Goal: Complete application form

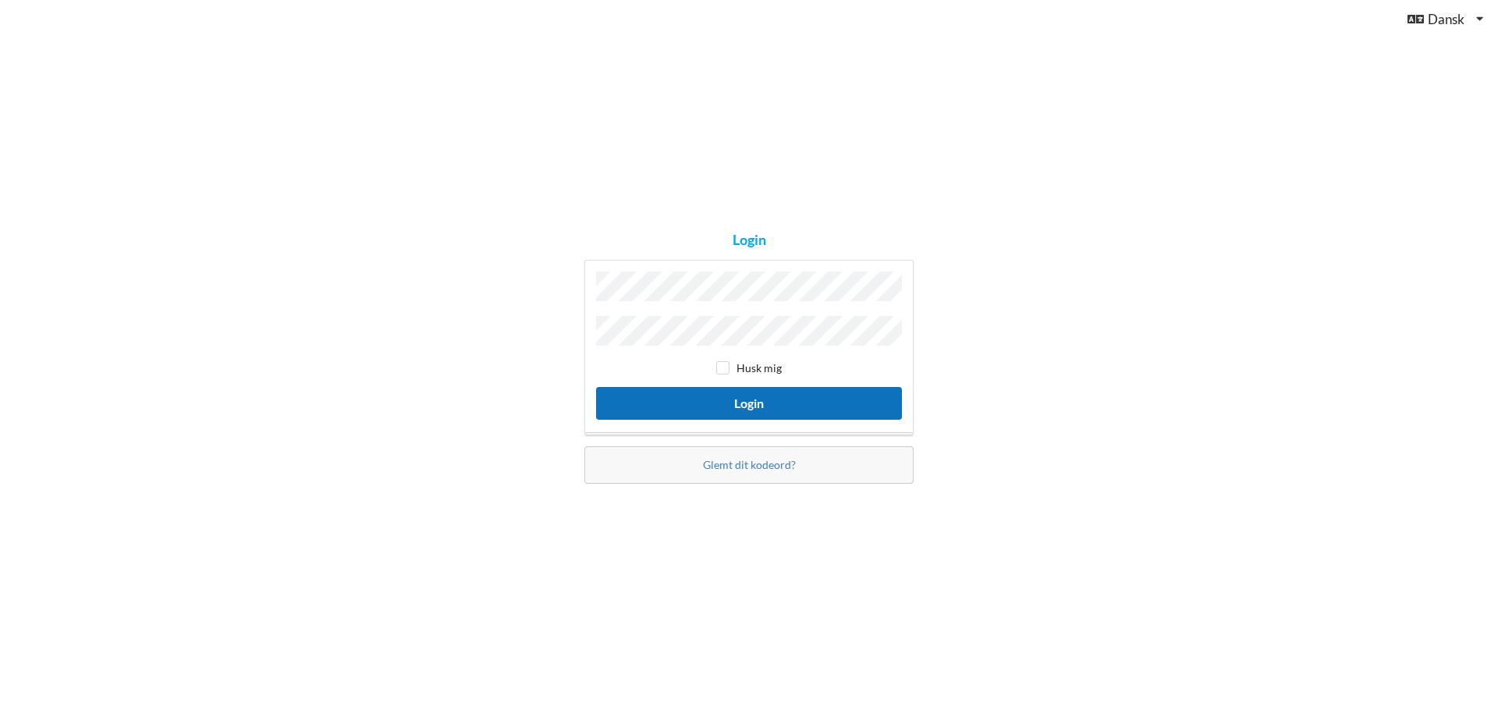
click at [736, 398] on button "Login" at bounding box center [749, 403] width 306 height 32
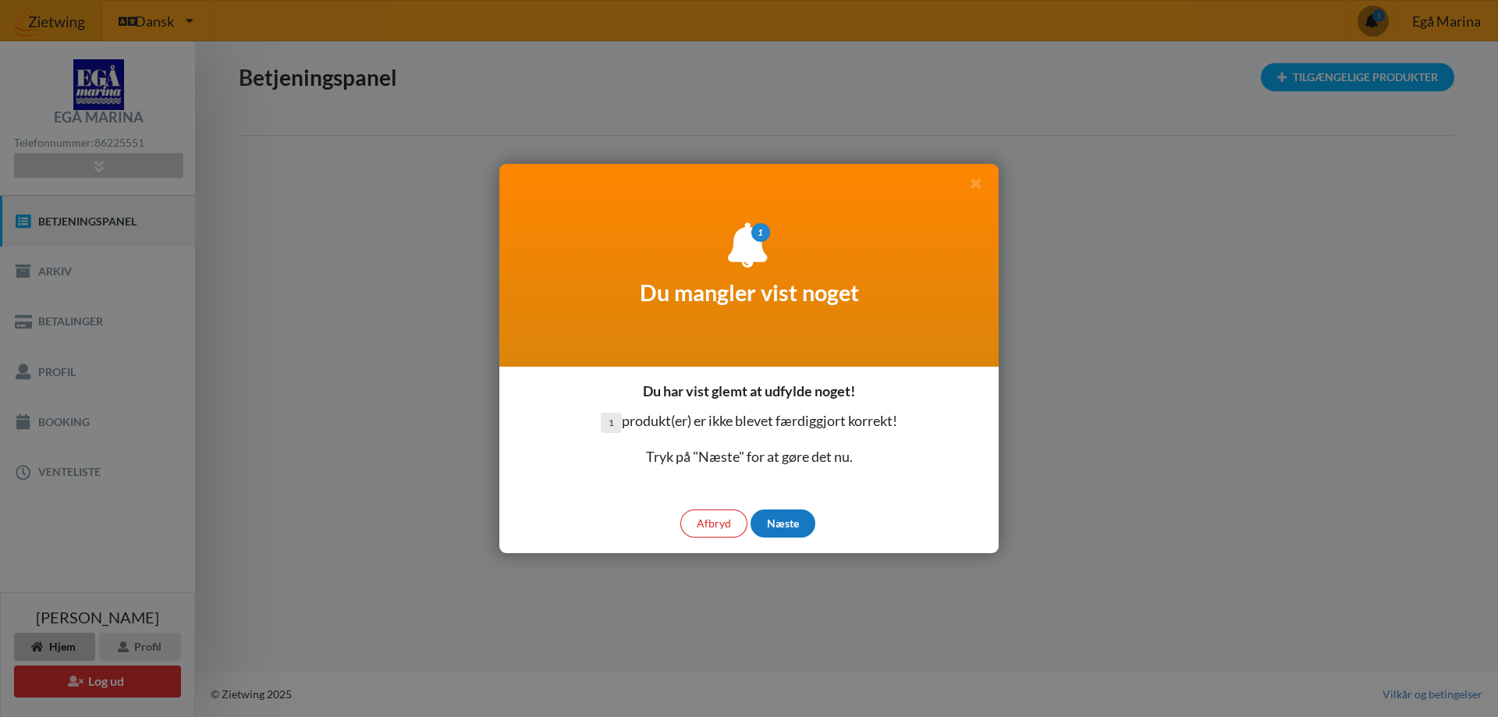
click at [782, 525] on div "Næste" at bounding box center [783, 524] width 65 height 28
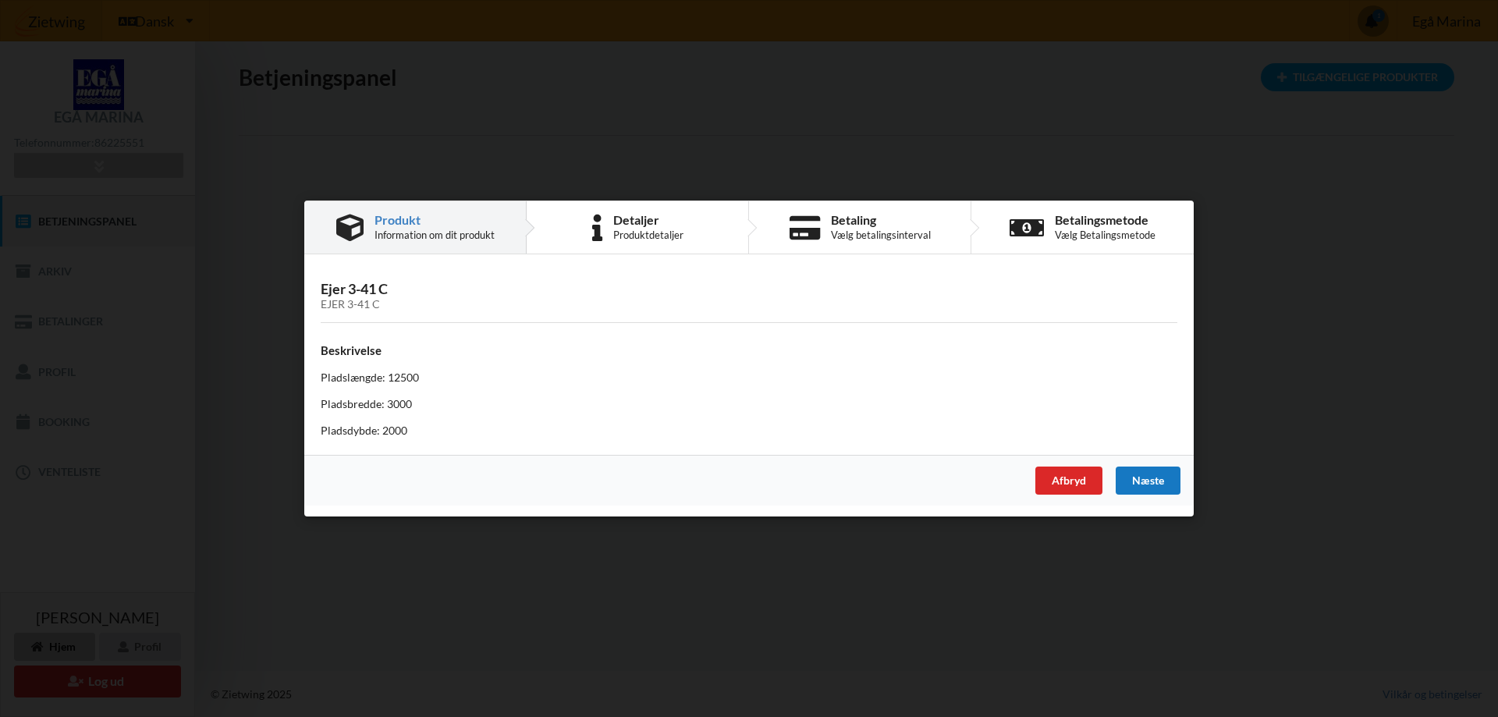
click at [1145, 482] on div "Næste" at bounding box center [1148, 481] width 65 height 28
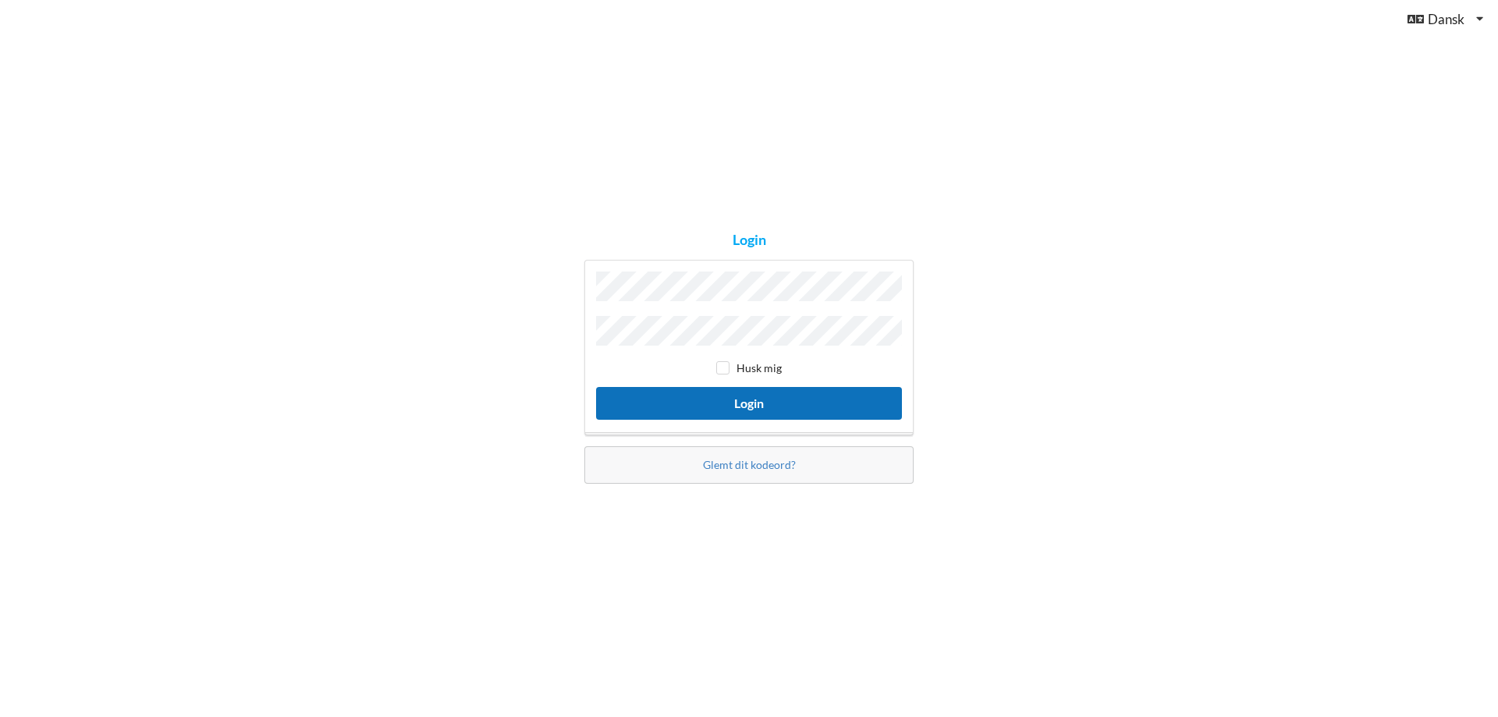
click at [741, 400] on button "Login" at bounding box center [749, 403] width 306 height 32
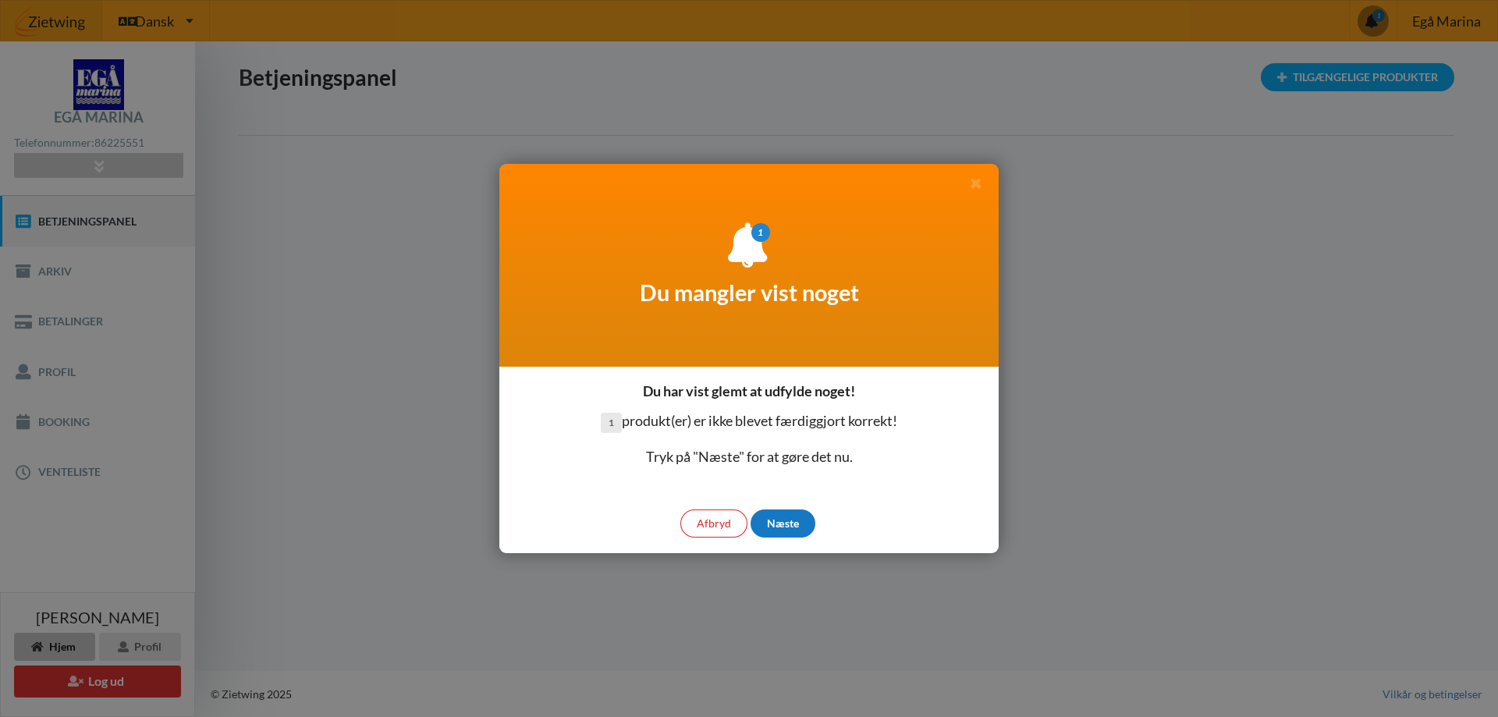
click at [780, 520] on div "Næste" at bounding box center [783, 524] width 65 height 28
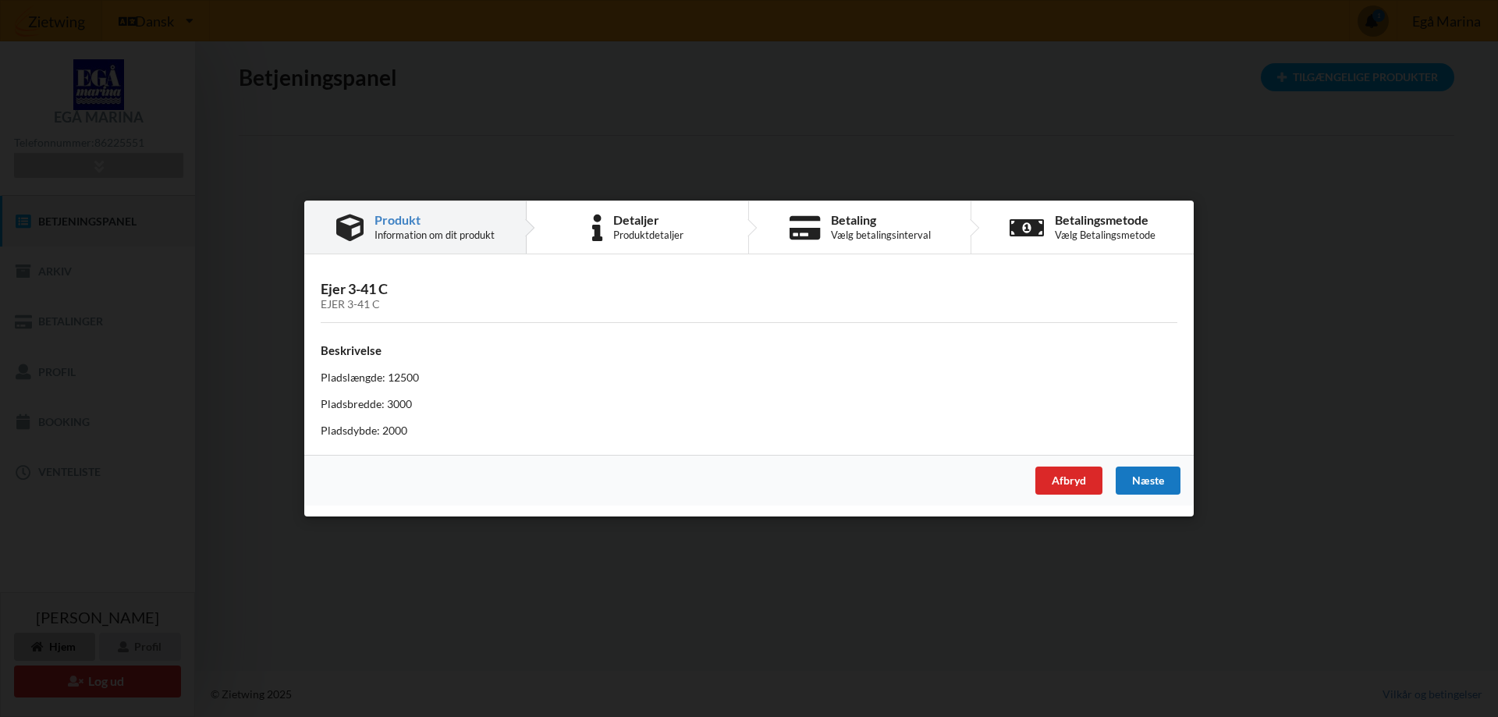
click at [1147, 482] on div "Næste" at bounding box center [1148, 481] width 65 height 28
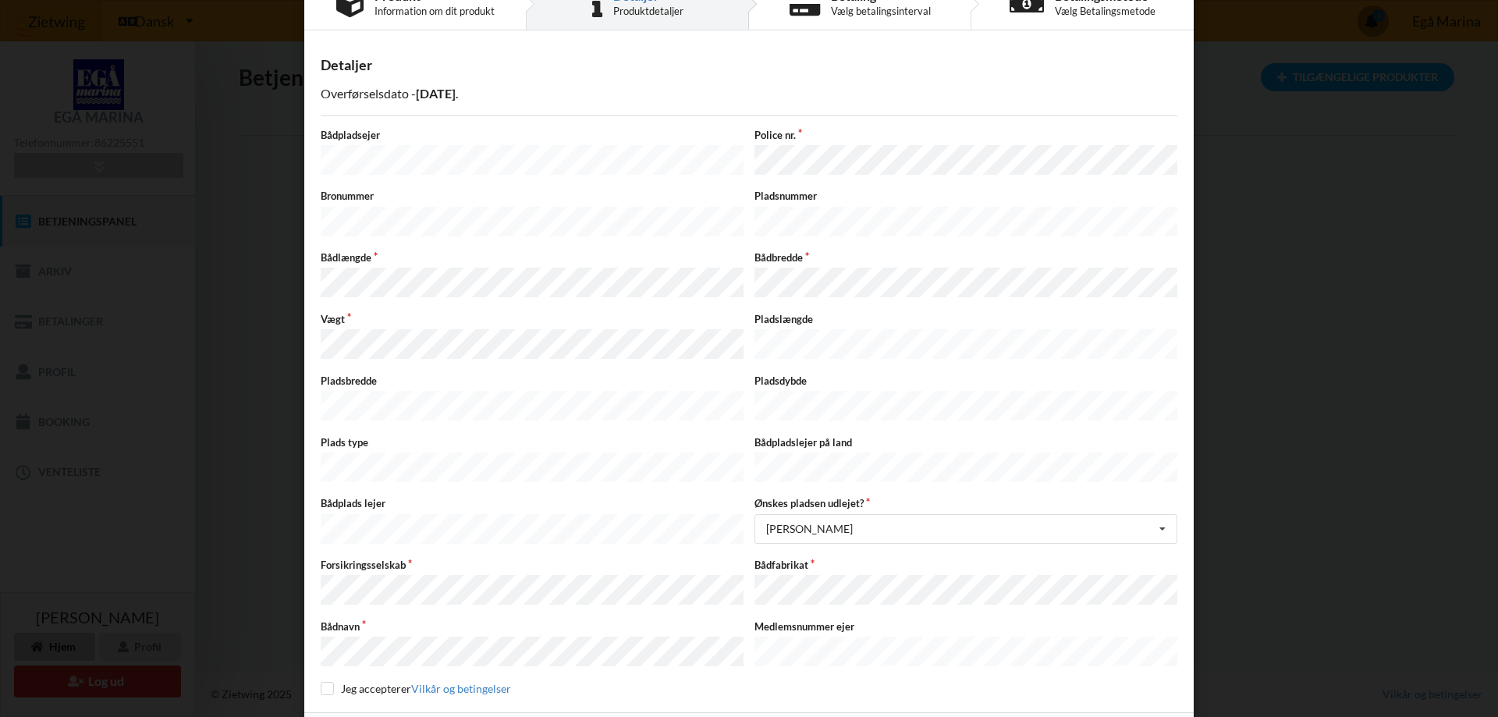
scroll to position [70, 0]
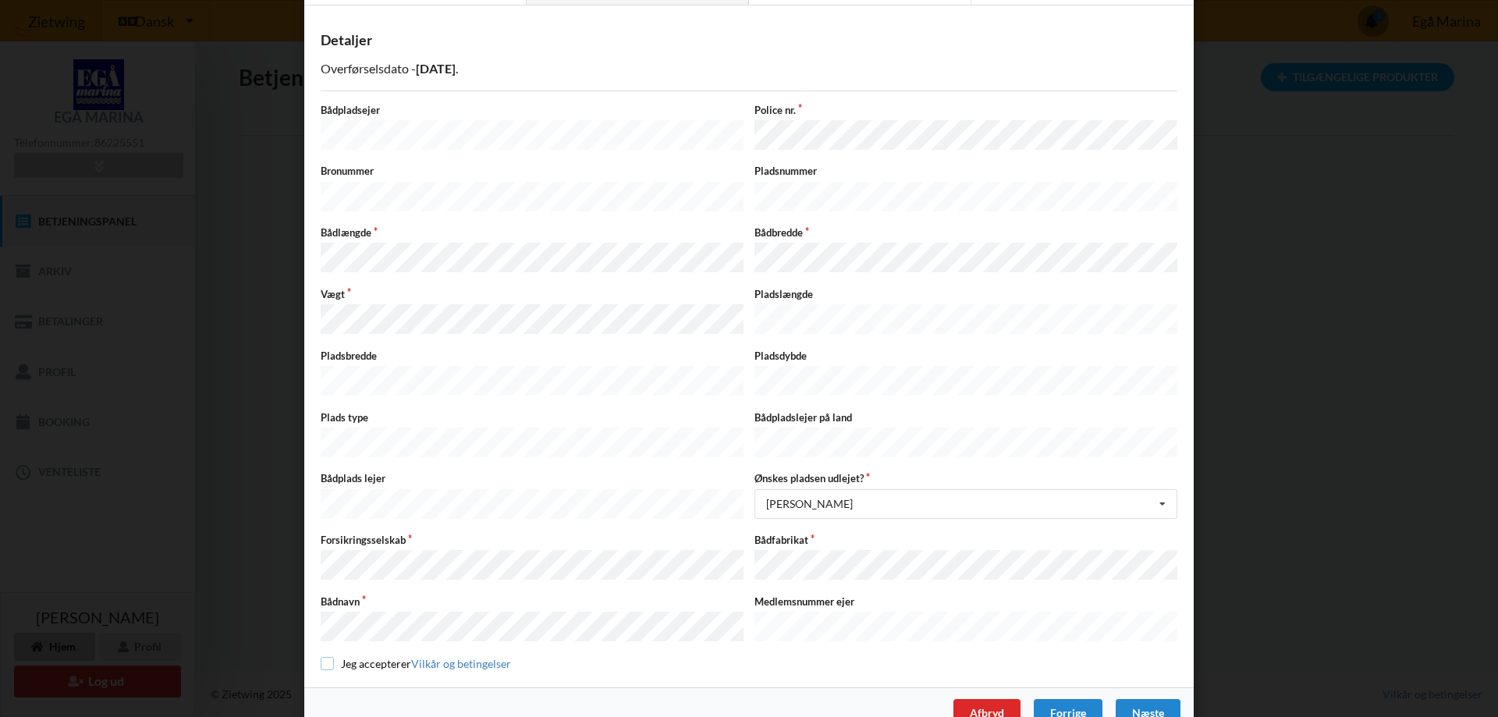
click at [323, 657] on input "checkbox" at bounding box center [327, 663] width 13 height 13
checkbox input "true"
click at [1141, 699] on div "Næste" at bounding box center [1148, 713] width 65 height 28
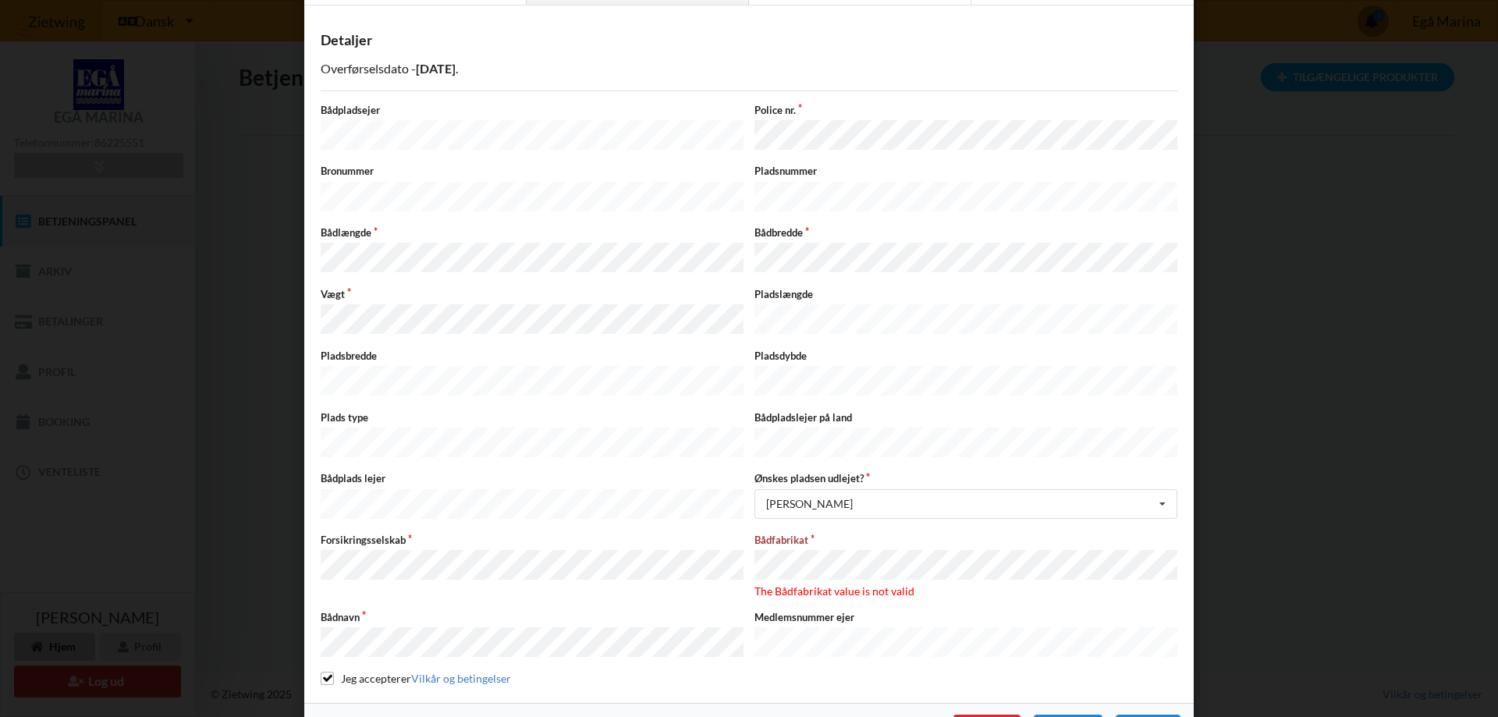
click at [866, 585] on span "The Bådfabrikat value is not valid" at bounding box center [835, 591] width 160 height 13
click at [1145, 715] on div "Næste" at bounding box center [1148, 729] width 65 height 28
click at [1051, 715] on div "Forrige" at bounding box center [1068, 729] width 69 height 28
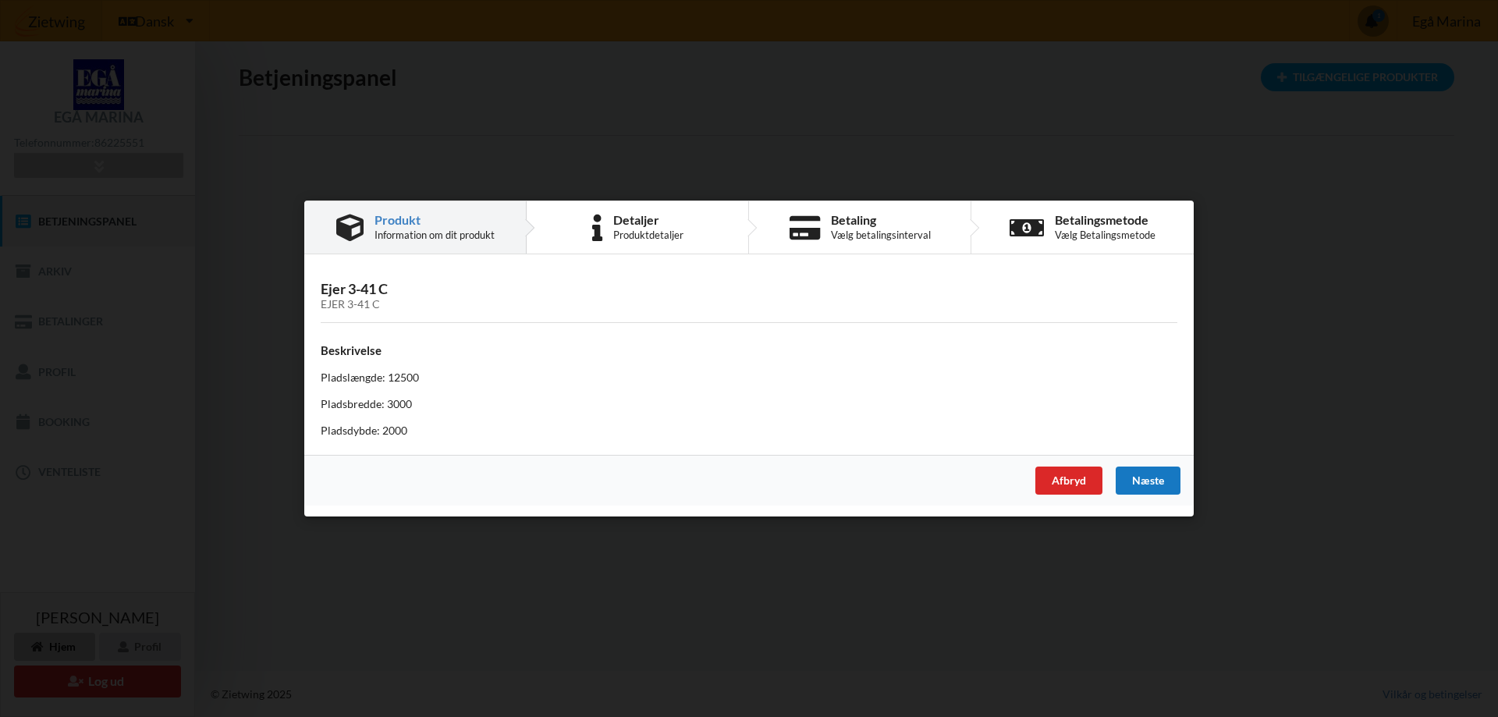
click at [1148, 478] on div "Næste" at bounding box center [1148, 481] width 65 height 28
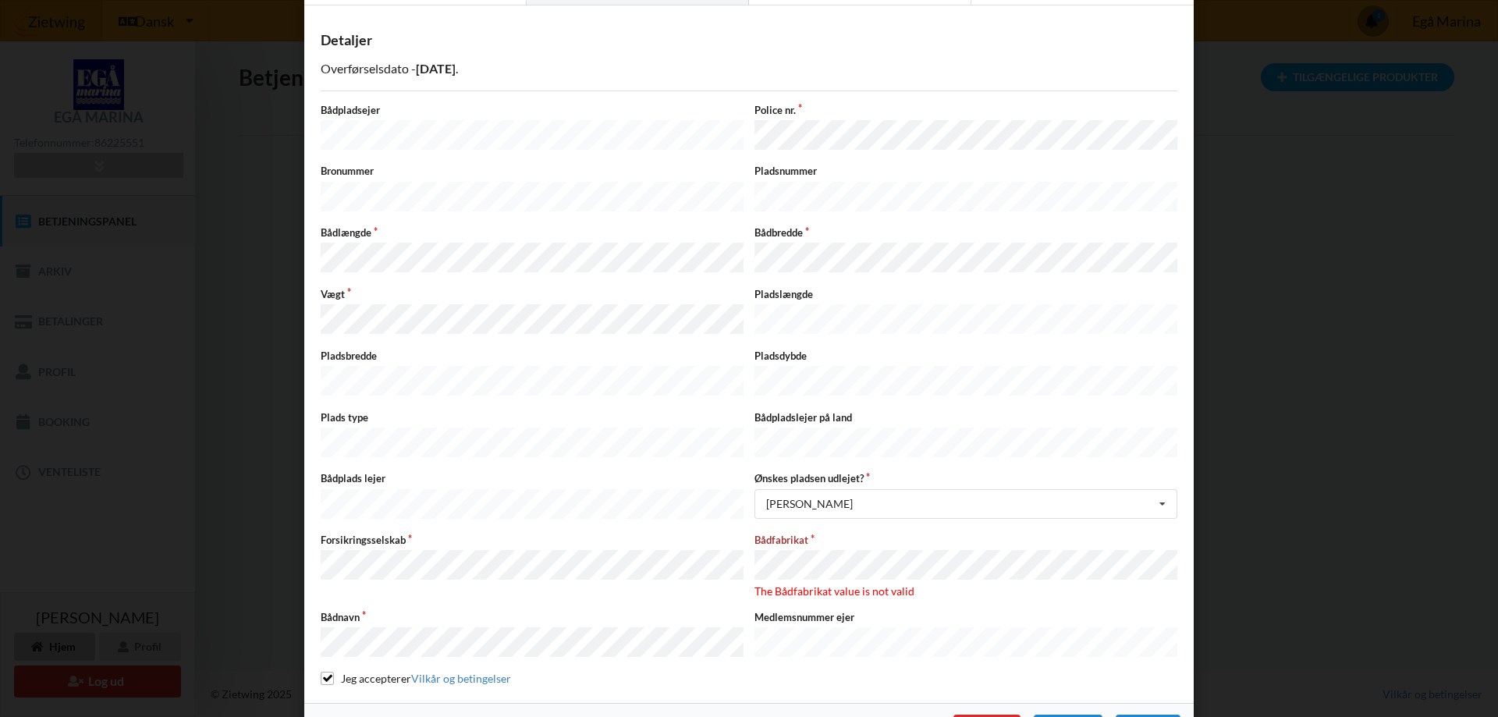
click at [786, 533] on label "Bådfabrikat" at bounding box center [966, 540] width 423 height 14
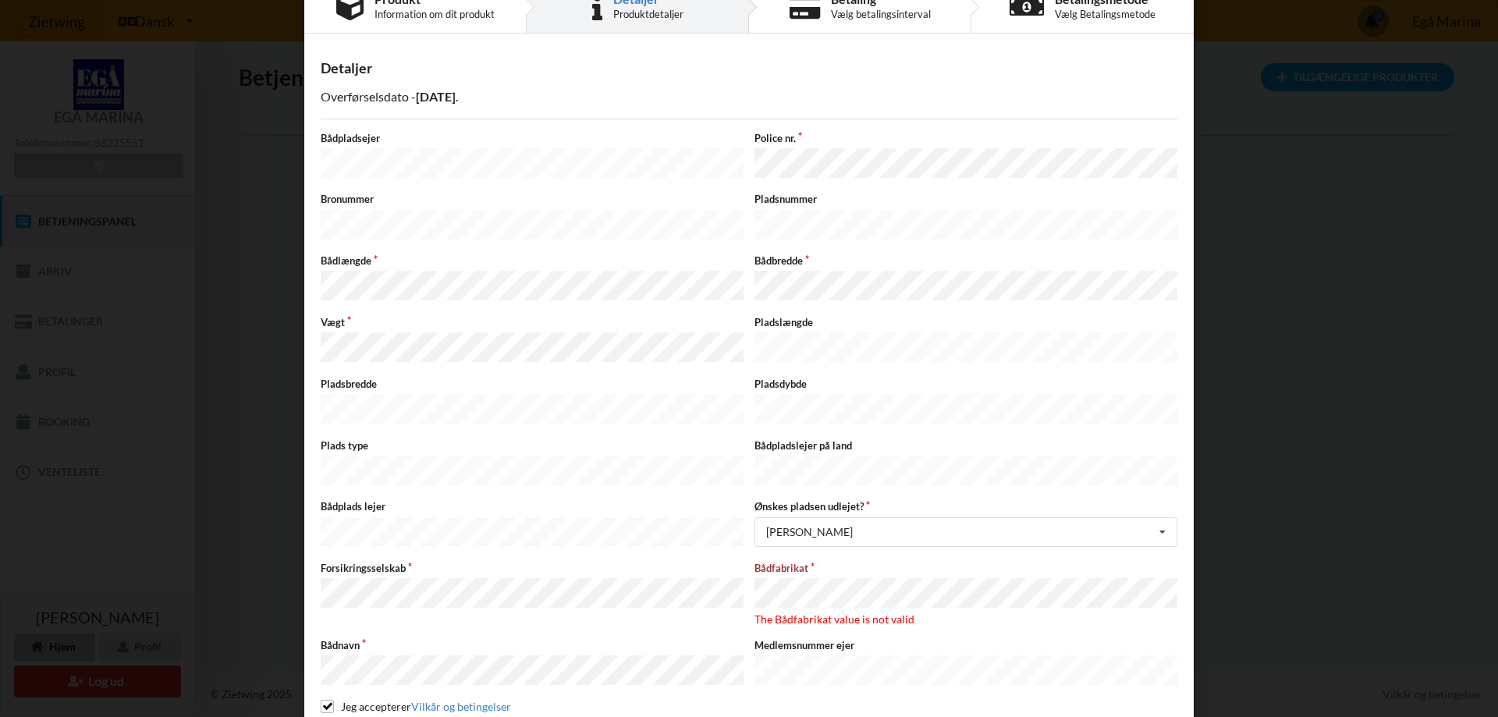
scroll to position [0, 0]
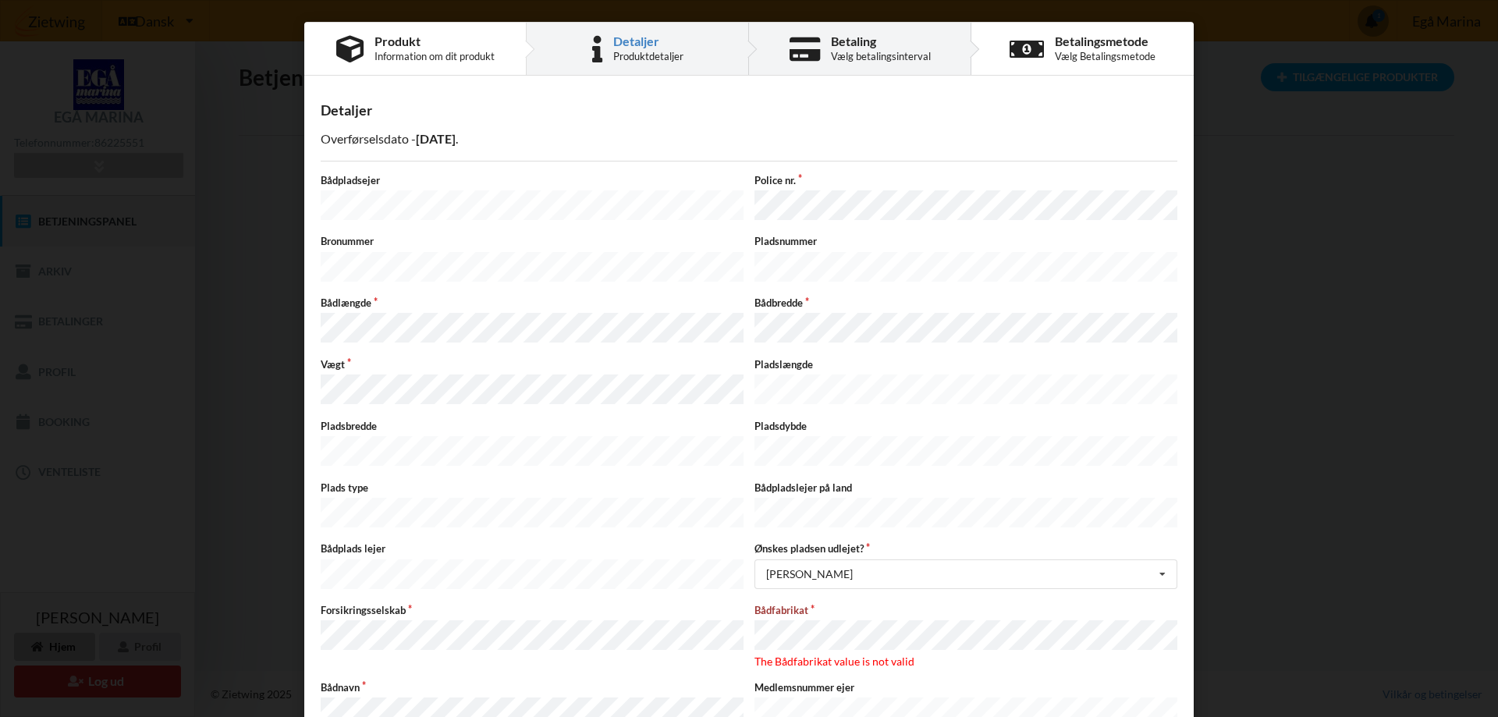
click at [869, 52] on div "Vælg betalingsinterval" at bounding box center [881, 56] width 100 height 12
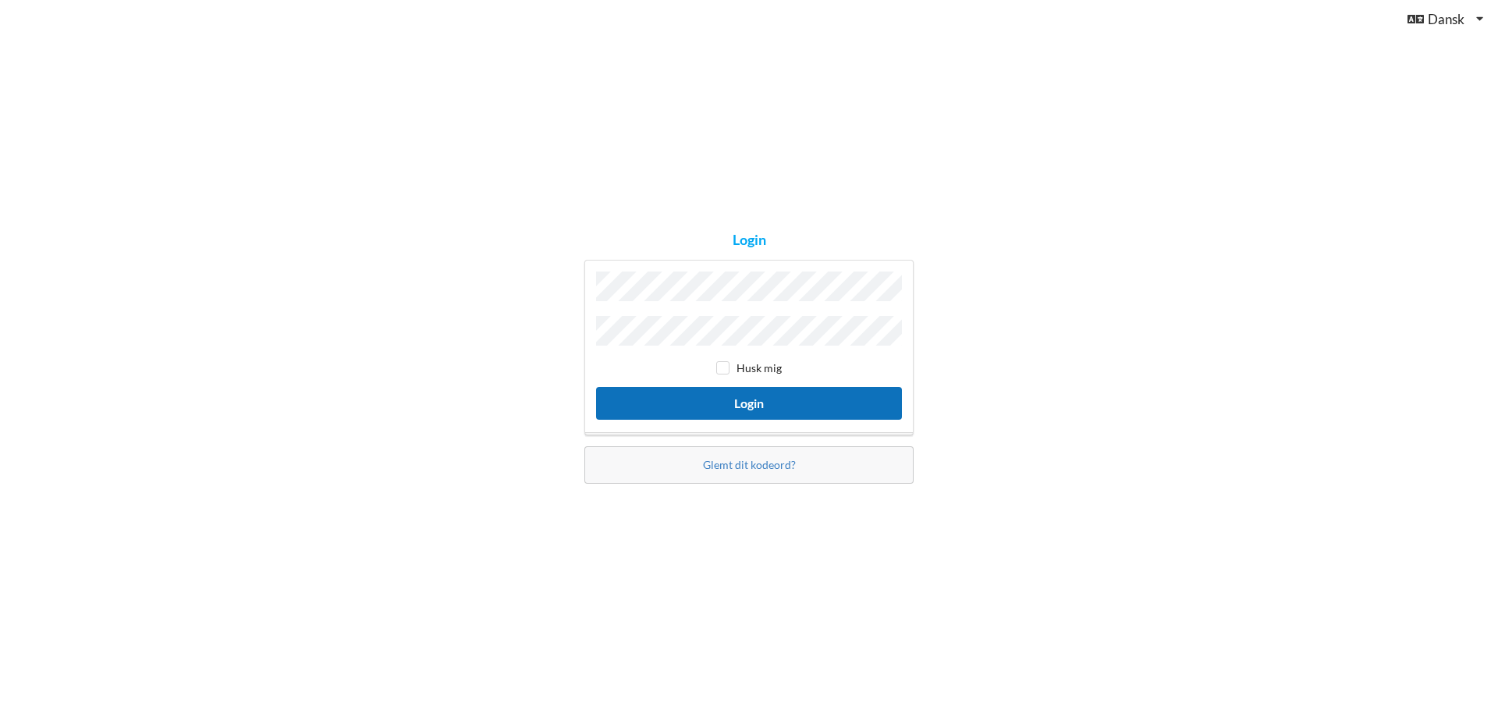
click at [752, 399] on button "Login" at bounding box center [749, 403] width 306 height 32
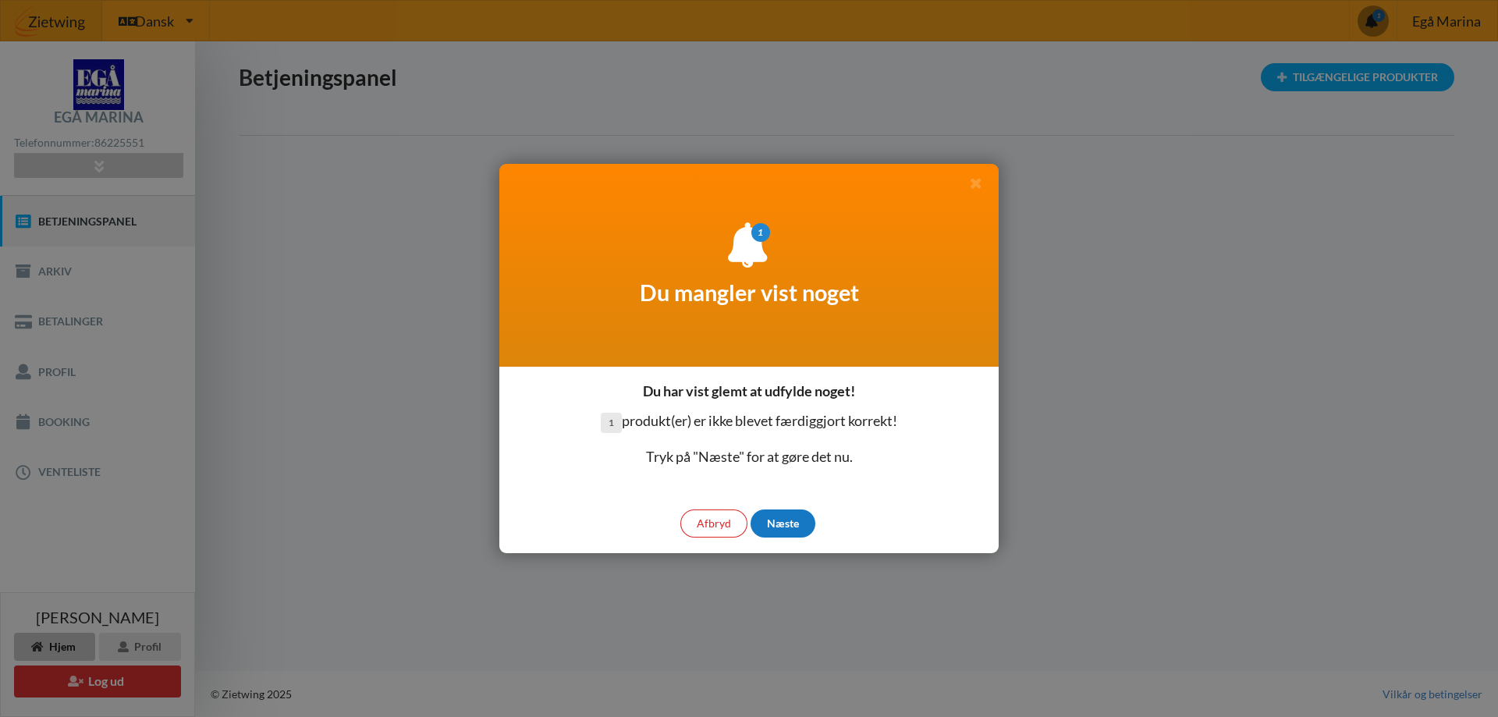
click at [772, 524] on div "Næste" at bounding box center [783, 524] width 65 height 28
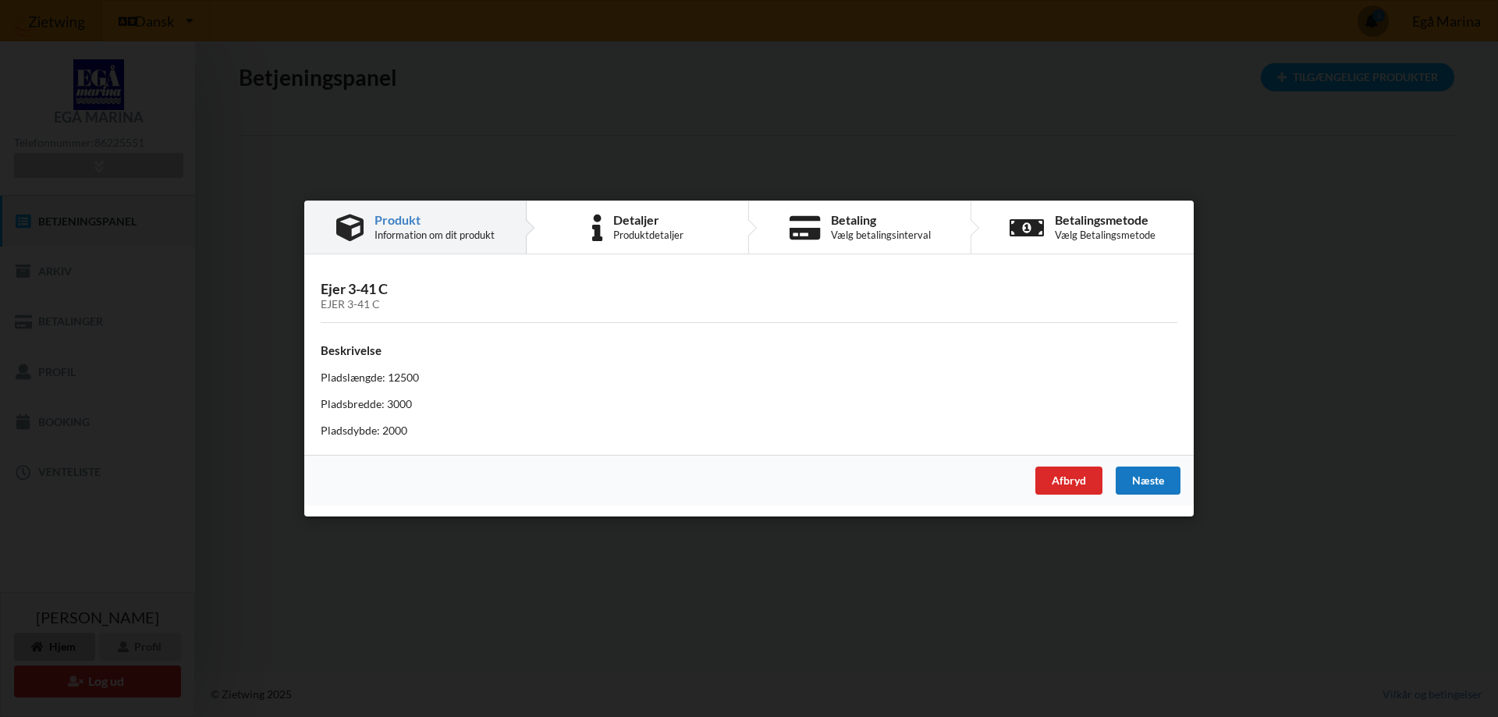
click at [1150, 482] on div "Næste" at bounding box center [1148, 481] width 65 height 28
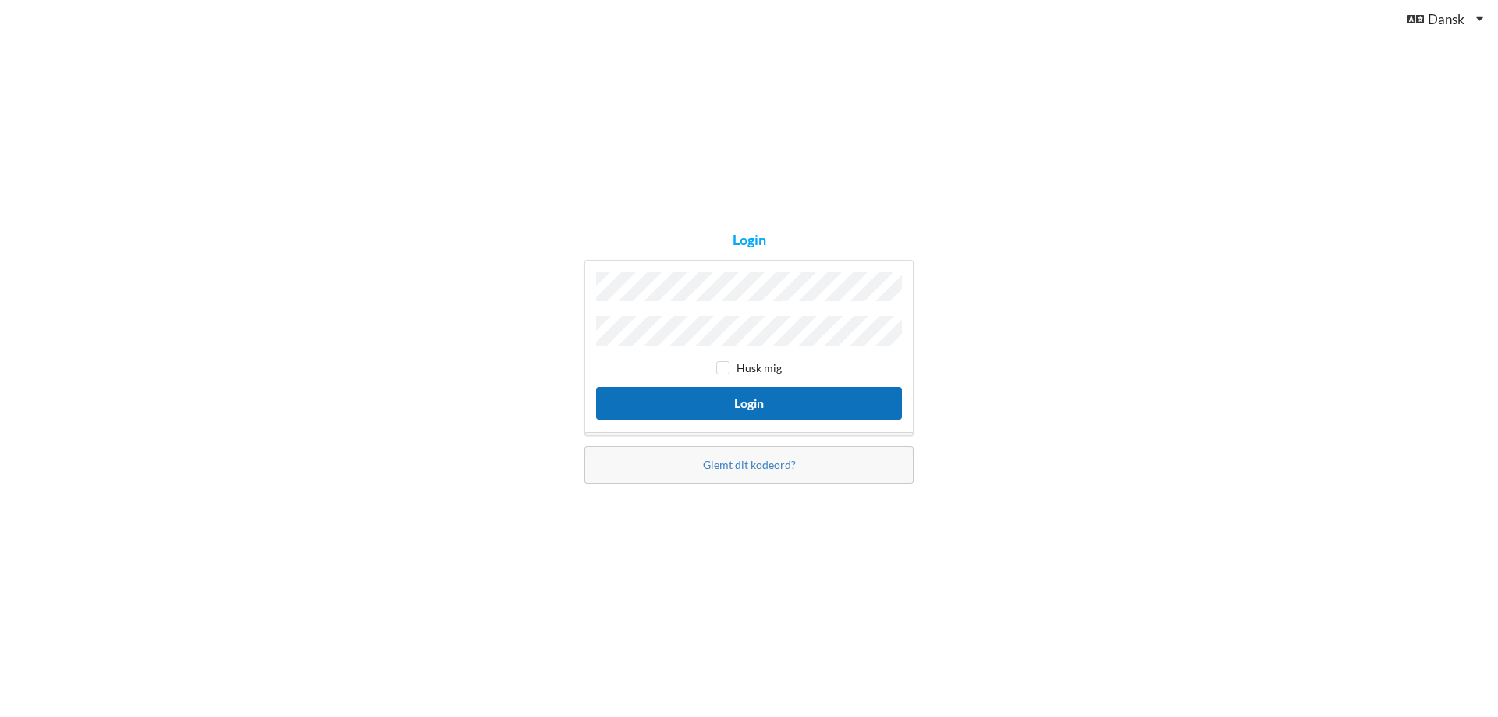
click at [758, 404] on button "Login" at bounding box center [749, 403] width 306 height 32
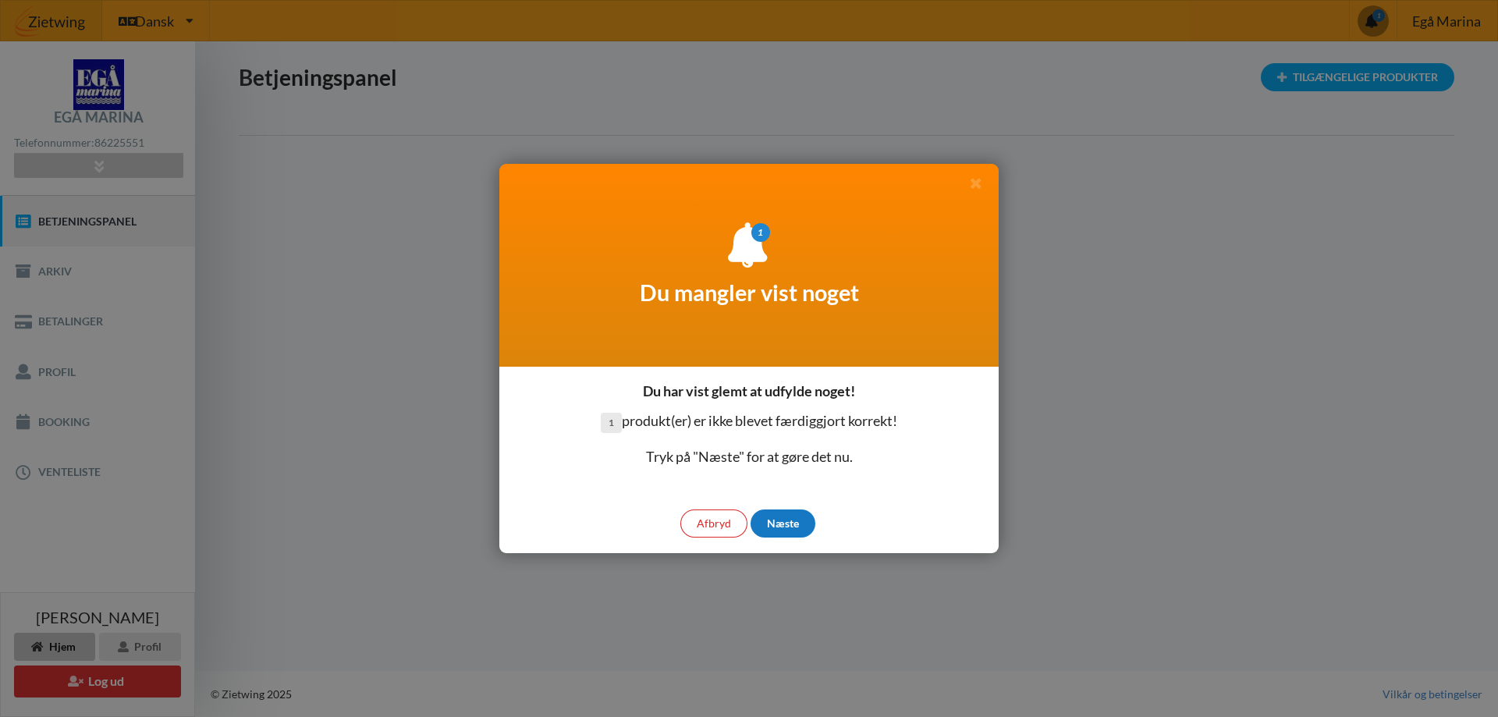
click at [779, 520] on div "Næste" at bounding box center [783, 524] width 65 height 28
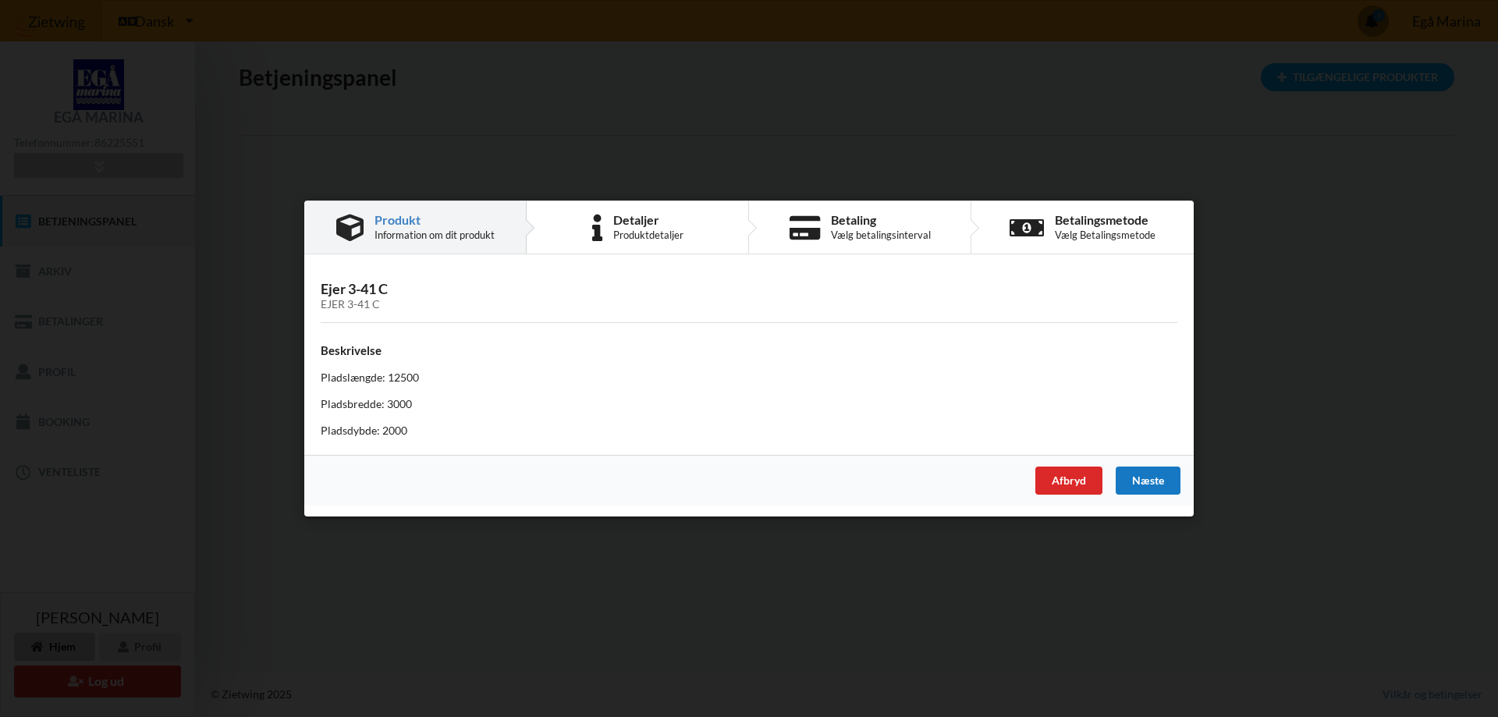
click at [1153, 480] on div "Næste" at bounding box center [1148, 481] width 65 height 28
